Goal: Find specific page/section: Find specific page/section

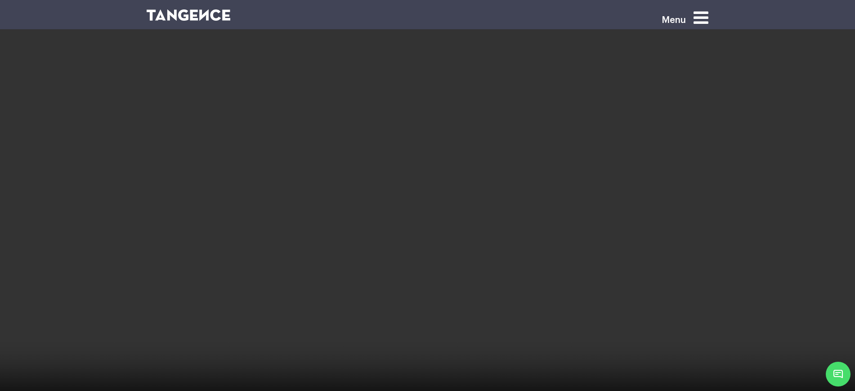
click at [708, 20] on icon at bounding box center [701, 17] width 15 height 17
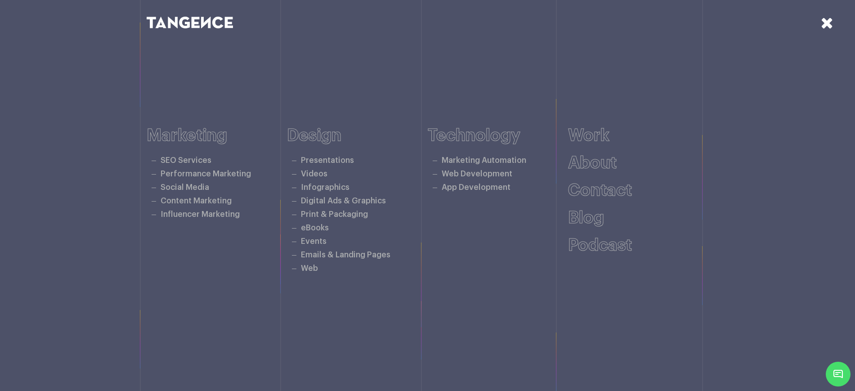
click at [830, 24] on icon at bounding box center [827, 23] width 13 height 16
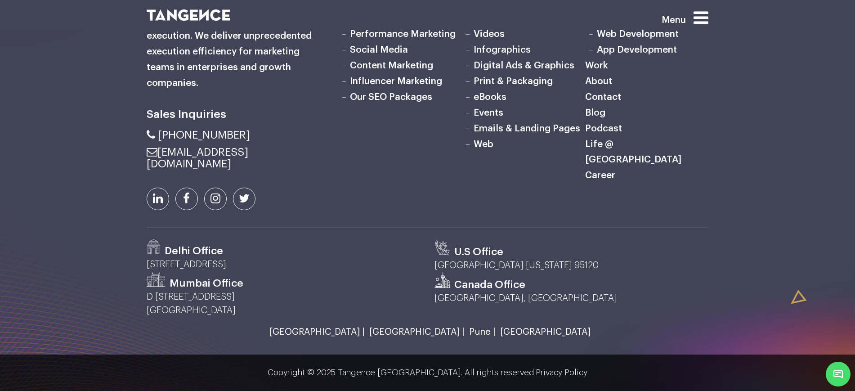
scroll to position [3045, 0]
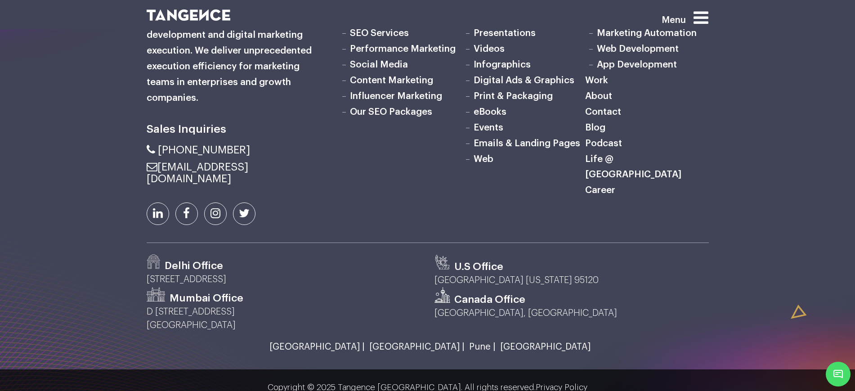
click at [608, 195] on link "Career" at bounding box center [600, 189] width 30 height 9
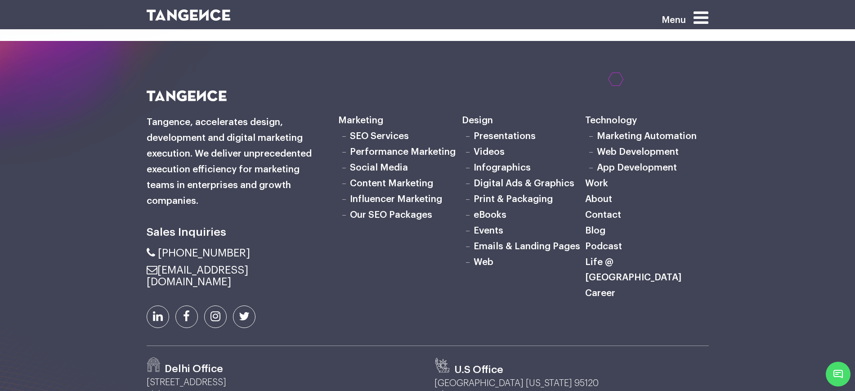
scroll to position [2820, 0]
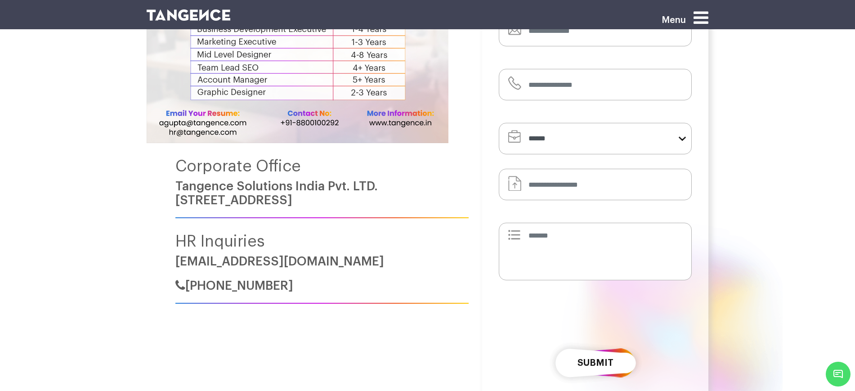
scroll to position [169, 0]
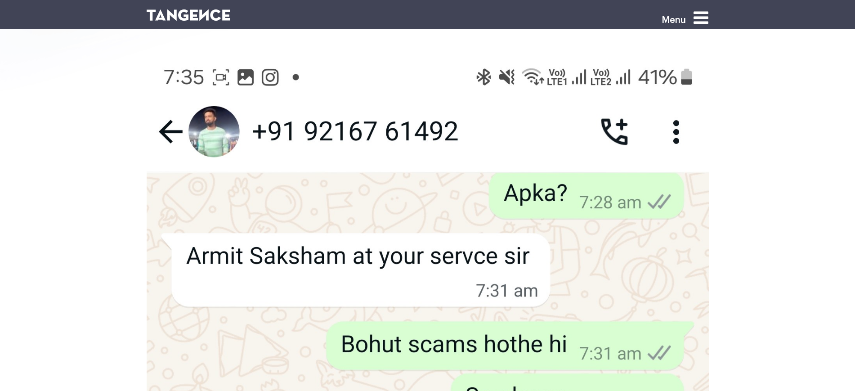
scroll to position [225, 0]
